Goal: Task Accomplishment & Management: Complete application form

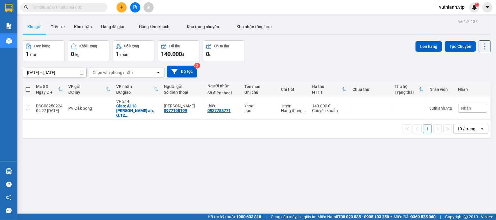
click at [136, 7] on icon "file-add" at bounding box center [135, 7] width 4 height 4
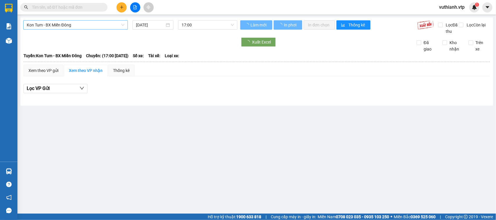
click at [98, 24] on span "Kon Tum - BX Miền Đông" at bounding box center [76, 25] width 98 height 9
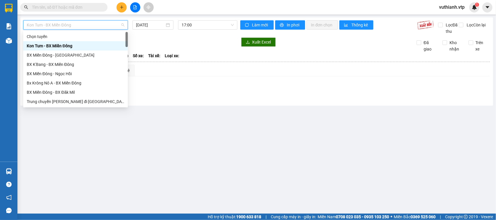
click at [98, 24] on span "Kon Tum - BX Miền Đông" at bounding box center [76, 25] width 98 height 9
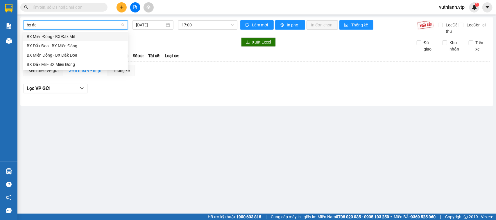
type input "bx đă"
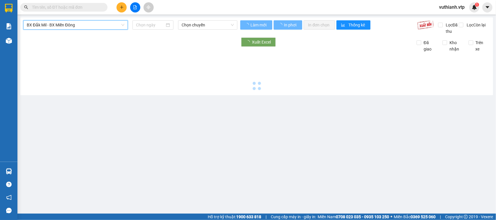
type input "[DATE]"
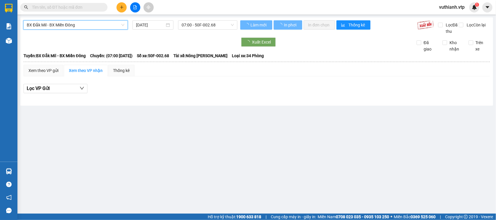
click at [195, 25] on span "07:00 - 50F-002.68" at bounding box center [207, 25] width 52 height 9
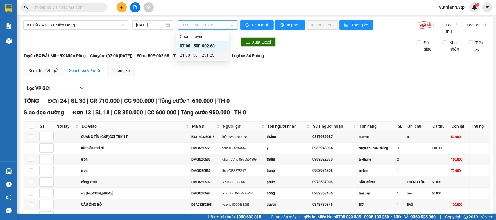
click at [200, 57] on div "21:00 - 50H-251.23" at bounding box center [202, 55] width 45 height 6
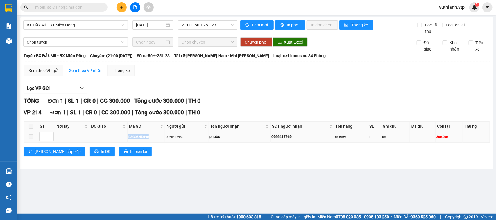
drag, startPoint x: 152, startPoint y: 136, endPoint x: 127, endPoint y: 138, distance: 24.8
click at [127, 138] on tr "DSG08250190 0966417960 phước 0966417960 xe wave 1 xe 300.000" at bounding box center [257, 136] width 466 height 11
copy div "DSG08250190"
click at [91, 8] on input "text" at bounding box center [66, 7] width 69 height 6
paste input "DSG08250190"
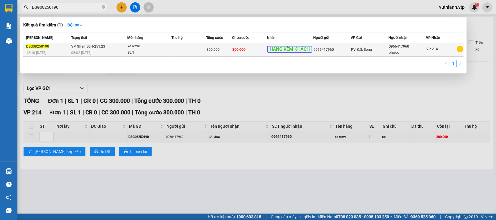
type input "DSG08250190"
click at [163, 50] on div "SL: 1" at bounding box center [150, 53] width 44 height 6
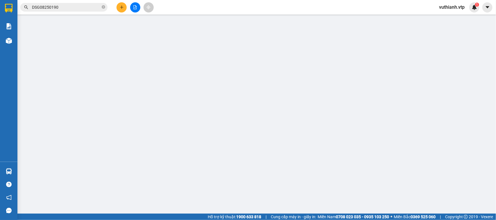
type input "0966417960"
type input "phước"
type input "300.000"
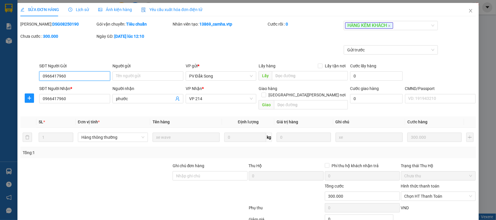
type input "15.000"
click at [80, 10] on span "Lịch sử" at bounding box center [78, 9] width 21 height 5
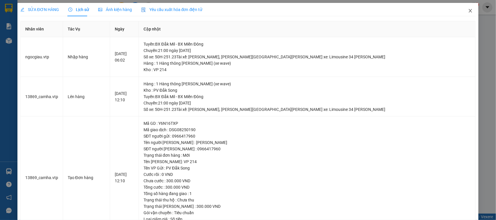
click at [469, 10] on icon "close" at bounding box center [470, 10] width 3 height 3
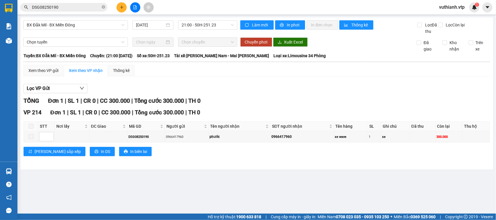
click at [88, 4] on input "DSG08250190" at bounding box center [66, 7] width 69 height 6
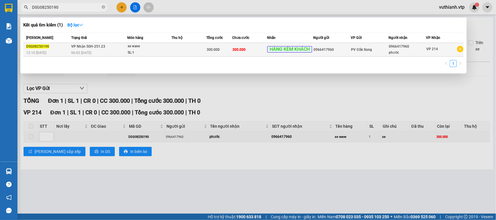
click at [114, 53] on div "06:02 - 14/08" at bounding box center [99, 53] width 56 height 6
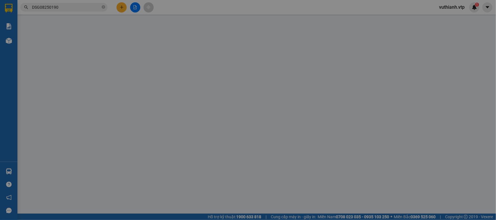
type input "0966417960"
type input "phước"
type input "300.000"
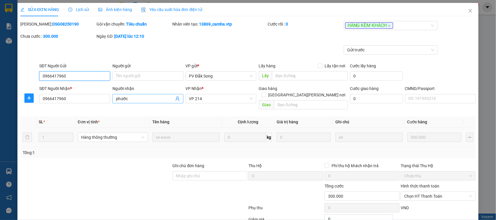
type input "15.000"
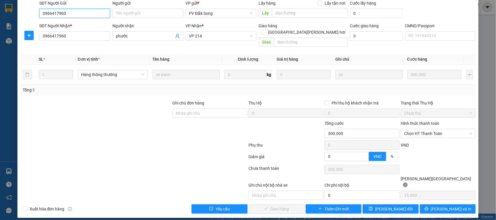
scroll to position [55, 0]
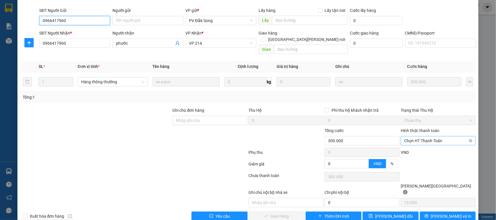
click at [411, 136] on span "Chọn HT Thanh Toán" at bounding box center [438, 140] width 68 height 9
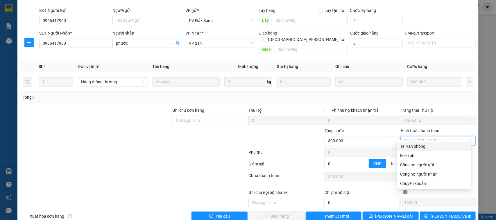
click at [413, 147] on div "Tại văn phòng" at bounding box center [433, 146] width 67 height 6
type input "0"
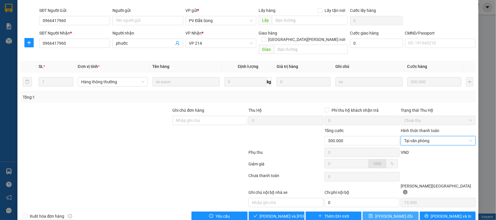
click at [389, 213] on span "Lưu thay đổi" at bounding box center [393, 216] width 37 height 6
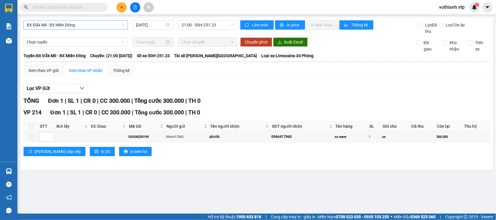
click at [118, 26] on span "BX Đắk Mil - BX Miền Đông" at bounding box center [76, 25] width 98 height 9
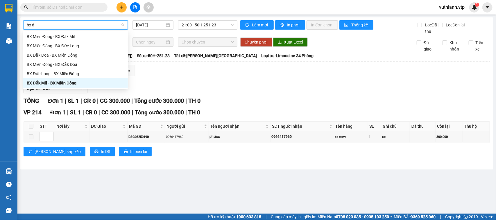
type input "bx đ"
click at [62, 82] on div "BX Đắk Mil - BX Miền Đông" at bounding box center [76, 83] width 98 height 6
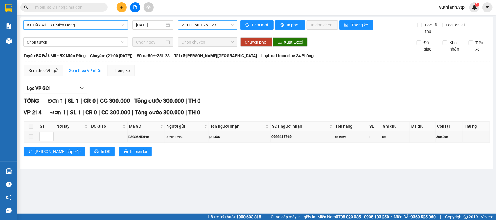
click at [195, 22] on span "21:00 - 50H-251.23" at bounding box center [207, 25] width 52 height 9
click at [253, 91] on div "Lọc VP Gửi" at bounding box center [257, 89] width 466 height 10
click at [318, 134] on td "0966417960" at bounding box center [301, 136] width 63 height 11
click at [70, 5] on input "text" at bounding box center [66, 7] width 69 height 6
paste input "DSG08250190"
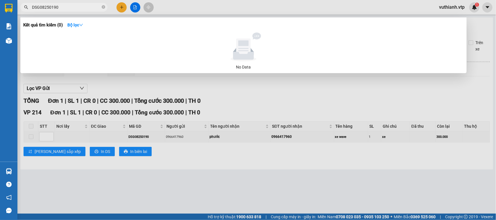
click at [70, 5] on input "DSG08250190" at bounding box center [66, 7] width 69 height 6
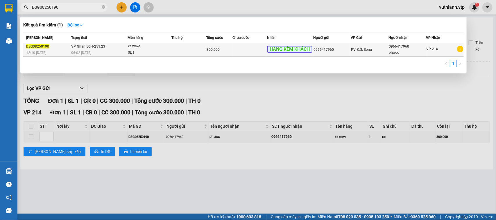
type input "DSG08250190"
click at [109, 46] on td "VP Nhận 50H-251.23 06:02 - 14/08" at bounding box center [99, 50] width 58 height 14
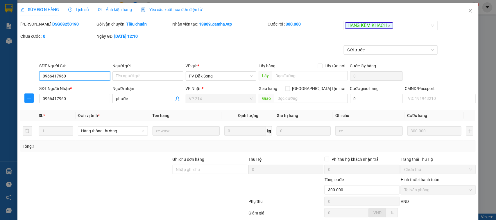
type input "0966417960"
type input "phước"
type input "300.000"
type input "15.000"
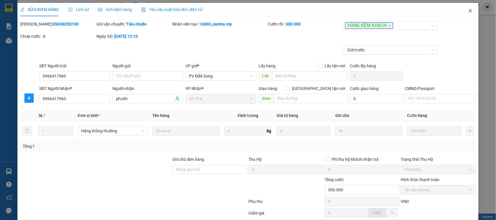
click at [465, 14] on span "Close" at bounding box center [470, 11] width 16 height 16
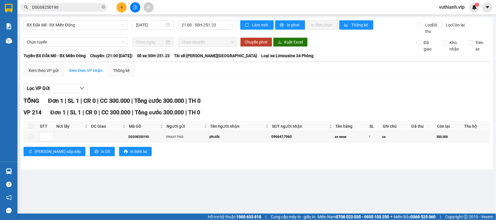
click at [466, 12] on div "vuthianh.vtp 1" at bounding box center [456, 7] width 45 height 10
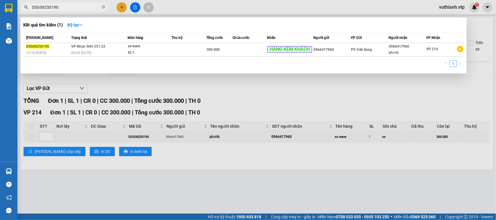
click at [87, 7] on input "DSG08250190" at bounding box center [66, 7] width 69 height 6
click at [307, 104] on div at bounding box center [248, 110] width 496 height 220
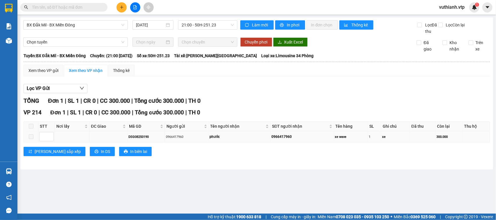
click at [121, 140] on tr "DSG08250190 0966417960 phước 0966417960 xe wave 1 xe 300.000" at bounding box center [257, 136] width 466 height 11
click at [78, 5] on input "text" at bounding box center [66, 7] width 69 height 6
click at [79, 5] on input "text" at bounding box center [66, 7] width 69 height 6
paste input "DSG08250190"
click at [80, 9] on input "DSG08250190" at bounding box center [66, 7] width 69 height 6
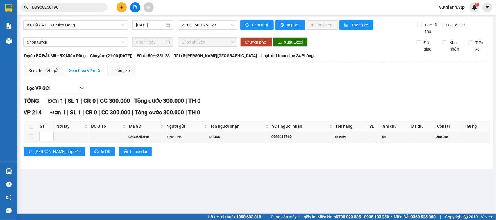
click at [80, 9] on input "DSG08250190" at bounding box center [66, 7] width 69 height 6
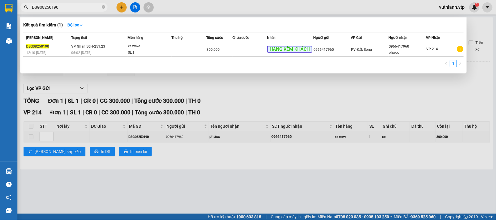
type input "DSG08250190"
click at [267, 80] on div at bounding box center [248, 110] width 496 height 220
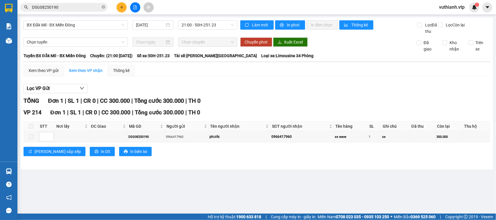
click at [311, 91] on div "Lọc VP Gửi" at bounding box center [257, 89] width 466 height 10
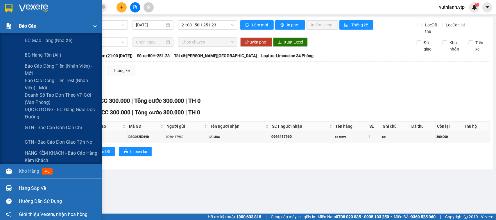
click at [28, 25] on span "Báo cáo" at bounding box center [27, 25] width 17 height 7
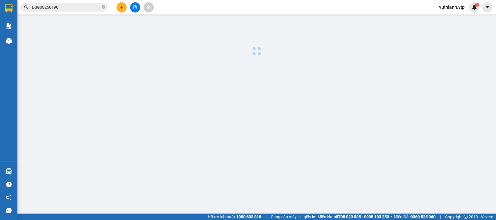
click at [301, 125] on div at bounding box center [256, 147] width 472 height 261
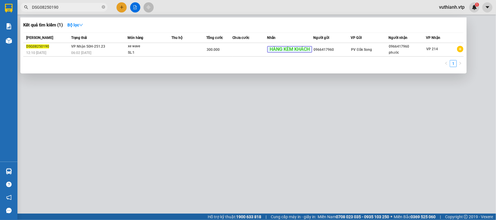
click at [78, 6] on input "DSG08250190" at bounding box center [66, 7] width 69 height 6
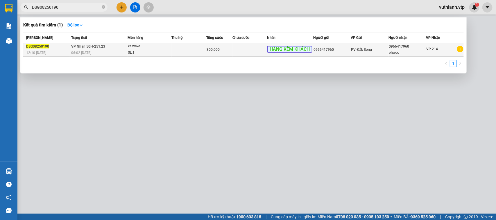
click at [99, 51] on div "06:02 - 14/08" at bounding box center [99, 53] width 56 height 6
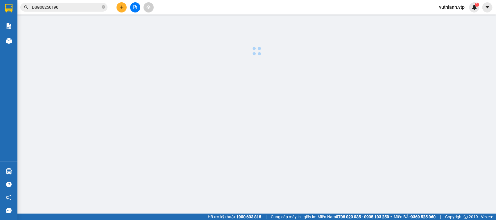
click at [99, 51] on div at bounding box center [256, 37] width 472 height 40
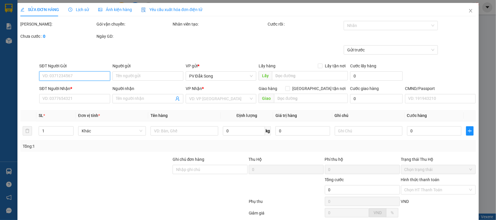
type input "0966417960"
type input "phước"
type input "300.000"
type input "15.000"
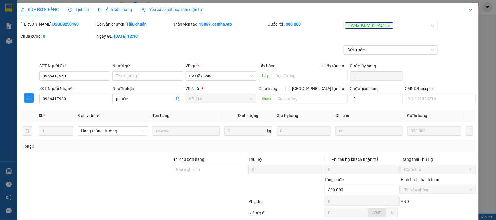
click at [80, 10] on span "Lịch sử" at bounding box center [78, 9] width 21 height 5
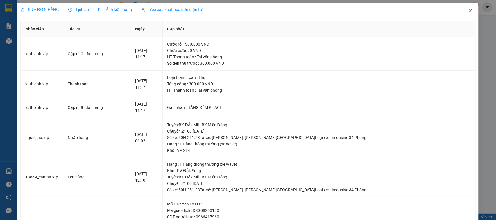
click at [468, 10] on icon "close" at bounding box center [470, 10] width 5 height 5
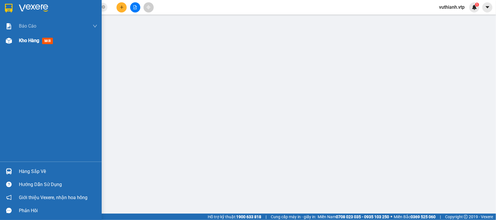
click at [11, 43] on img at bounding box center [9, 41] width 6 height 6
